Goal: Task Accomplishment & Management: Use online tool/utility

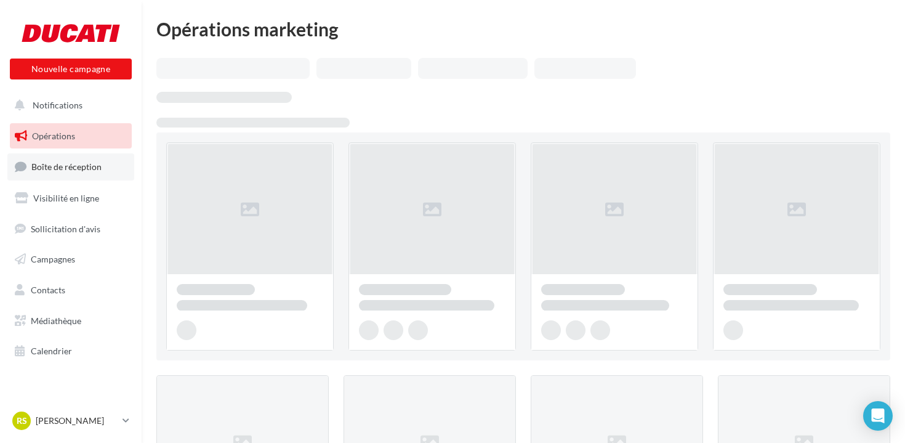
click at [55, 166] on span "Boîte de réception" at bounding box center [66, 166] width 70 height 10
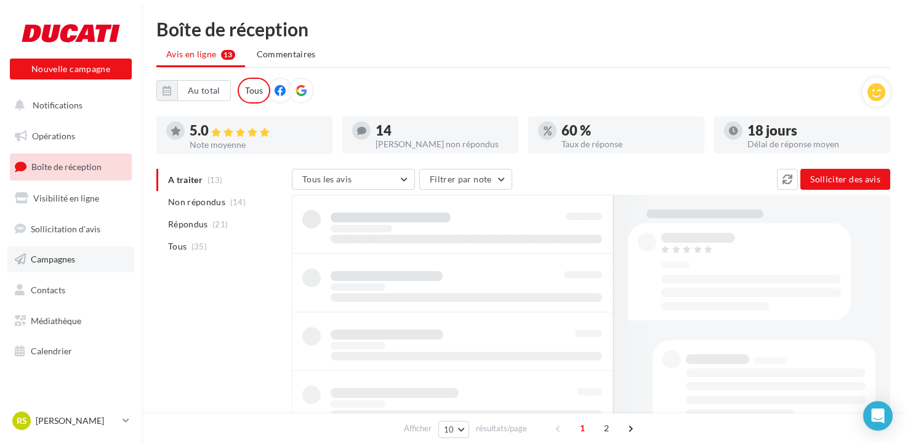
click at [41, 265] on link "Campagnes" at bounding box center [70, 259] width 127 height 26
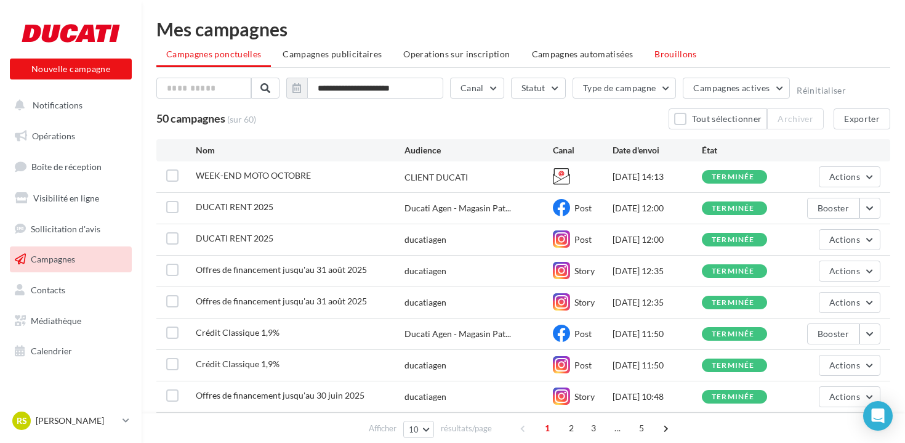
click at [660, 52] on span "Brouillons" at bounding box center [676, 54] width 42 height 10
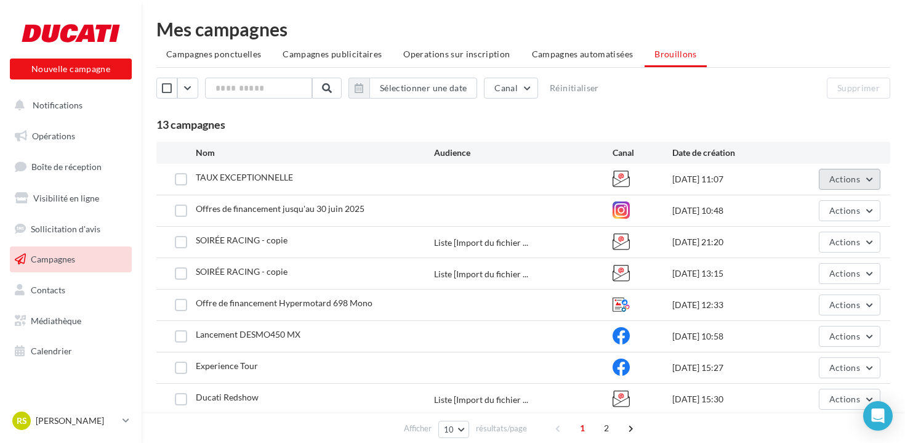
click at [865, 182] on button "Actions" at bounding box center [850, 179] width 62 height 21
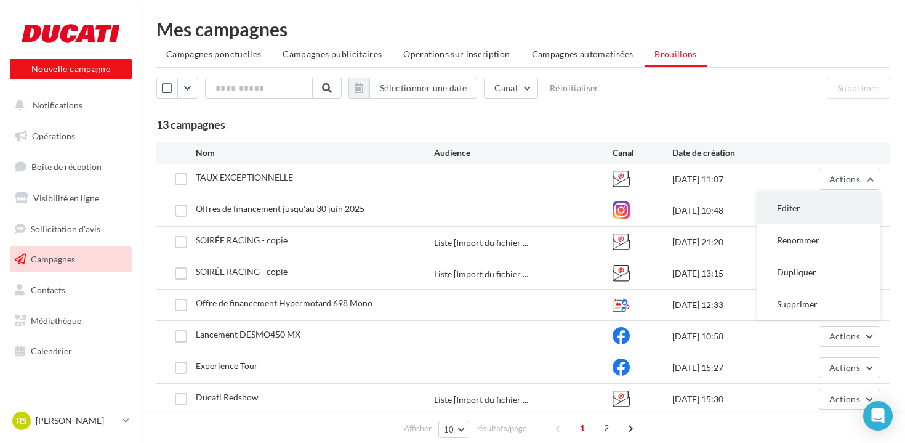
click at [833, 200] on button "Editer" at bounding box center [819, 208] width 123 height 32
